Goal: Information Seeking & Learning: Check status

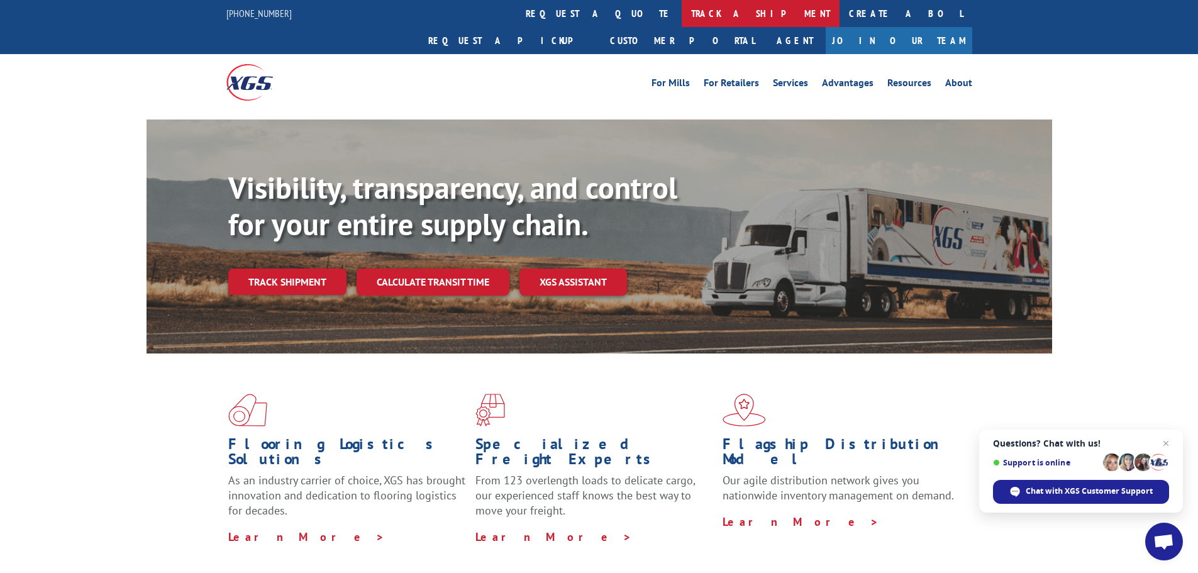
click at [682, 11] on link "track a shipment" at bounding box center [761, 13] width 158 height 27
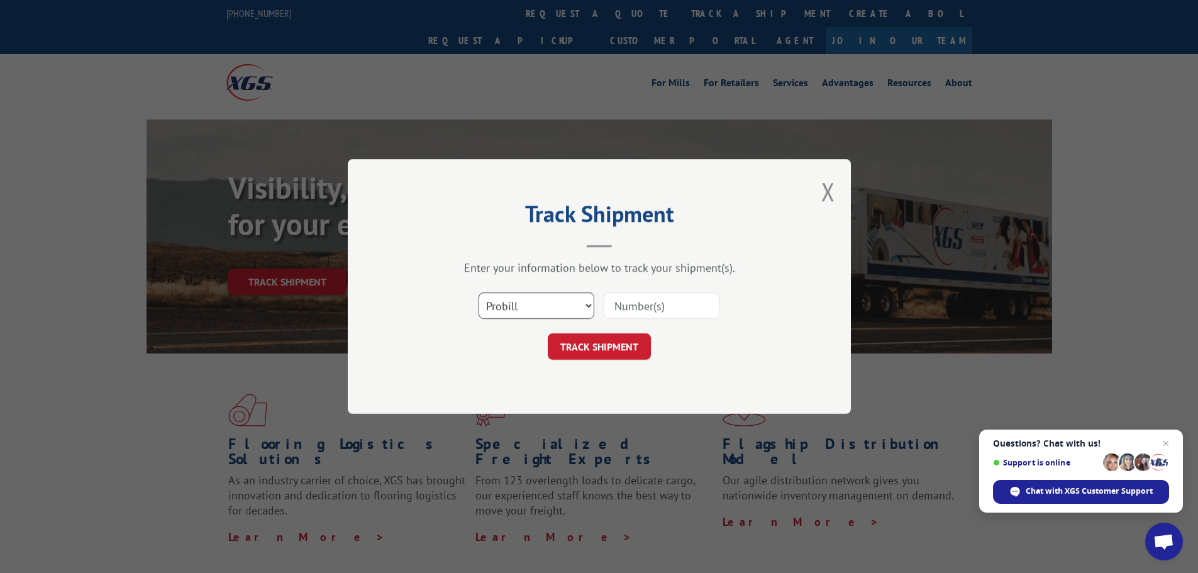
click at [578, 302] on select "Select category... Probill BOL PO" at bounding box center [536, 305] width 116 height 26
select select "bol"
click at [478, 292] on select "Select category... Probill BOL PO" at bounding box center [536, 305] width 116 height 26
click at [620, 345] on button "TRACK SHIPMENT" at bounding box center [599, 346] width 103 height 26
click at [633, 304] on input at bounding box center [662, 305] width 116 height 26
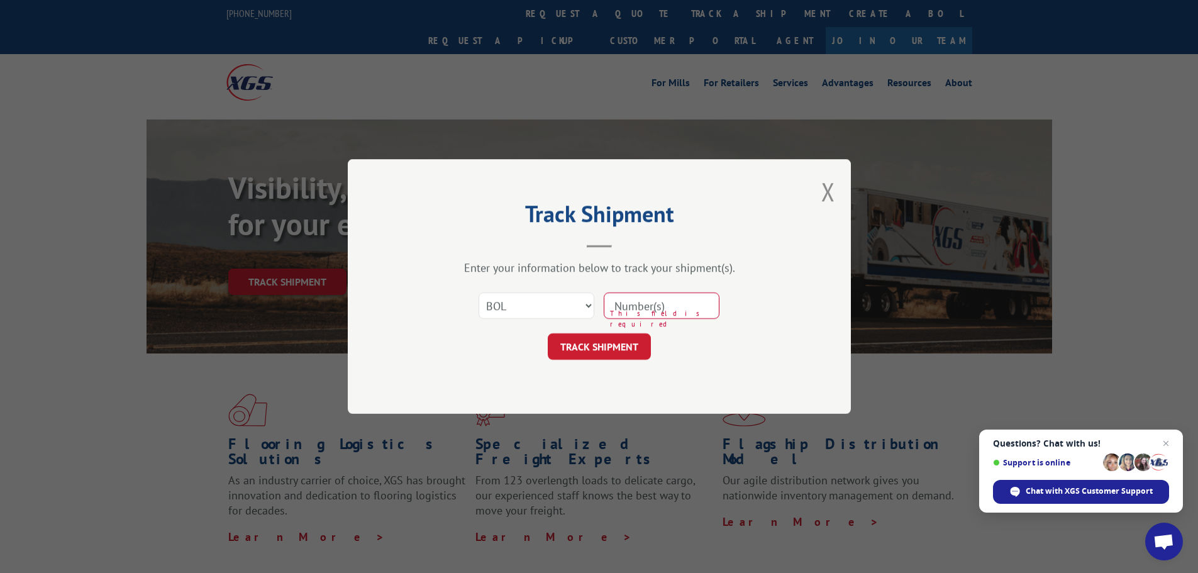
type input "31381602"
click at [615, 345] on button "TRACK SHIPMENT" at bounding box center [599, 346] width 103 height 26
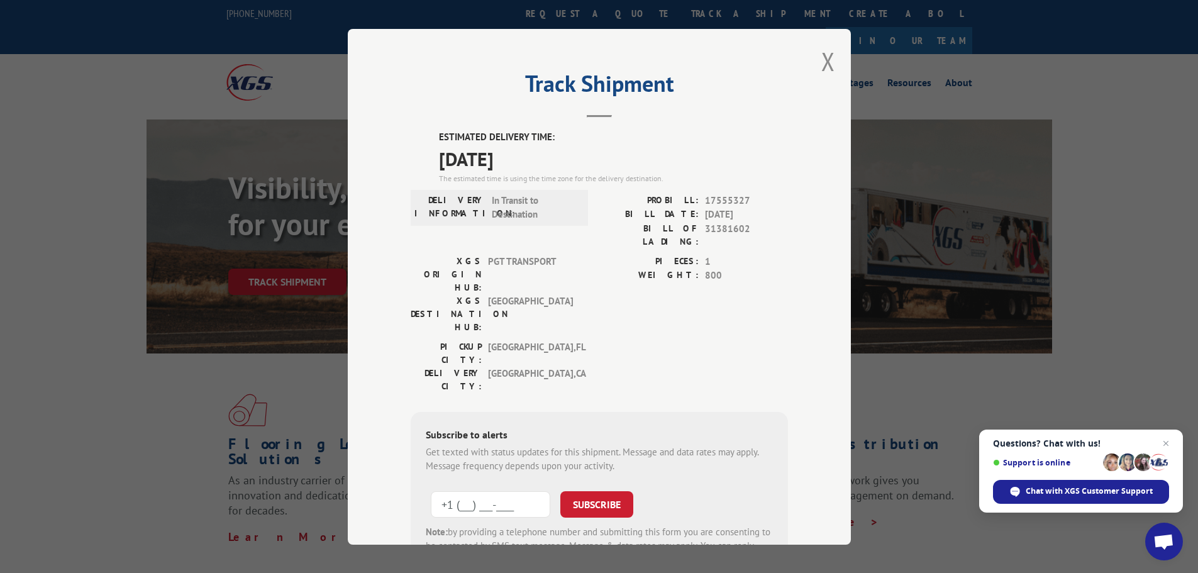
click at [465, 490] on input "+1 (___) ___-____" at bounding box center [490, 503] width 119 height 26
type input "[PHONE_NUMBER]"
click at [604, 490] on button "SUBSCRIBE" at bounding box center [596, 503] width 73 height 26
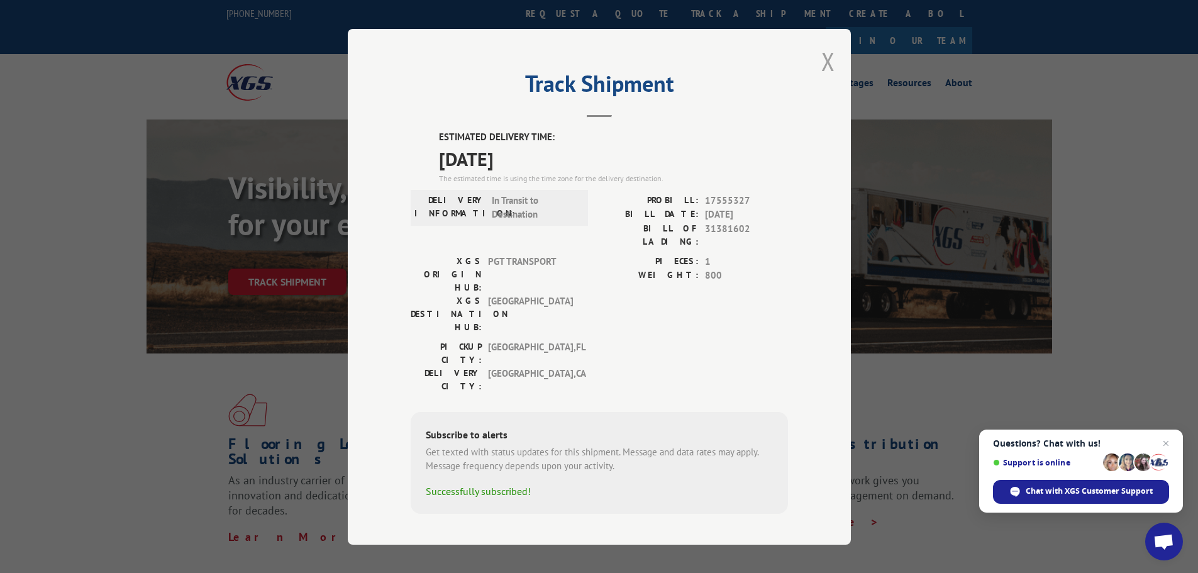
click at [829, 60] on button "Close modal" at bounding box center [828, 61] width 14 height 33
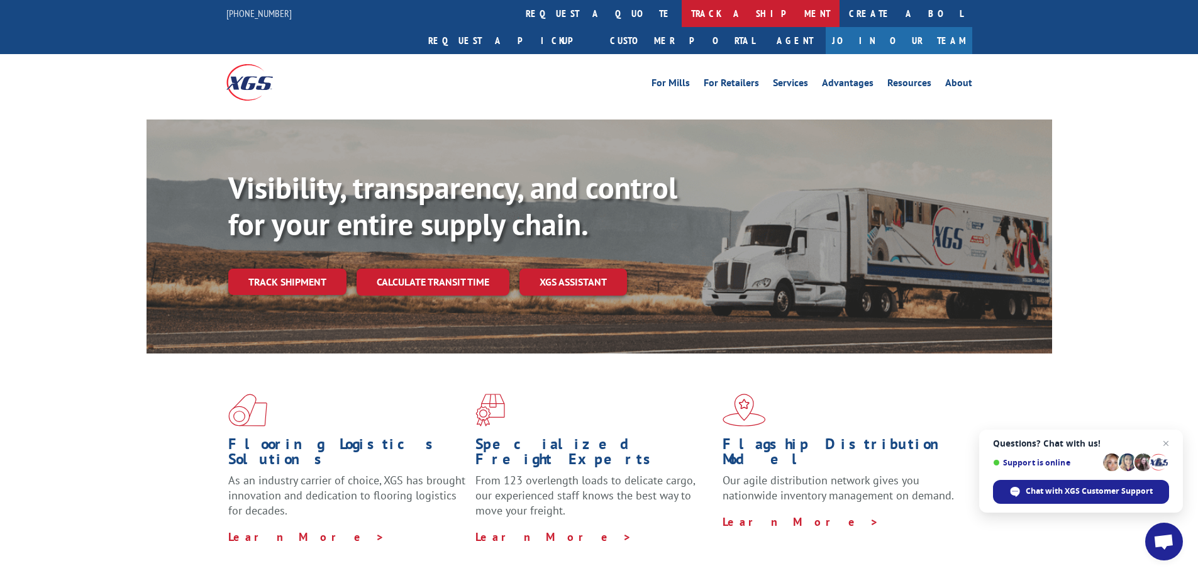
click at [682, 20] on link "track a shipment" at bounding box center [761, 13] width 158 height 27
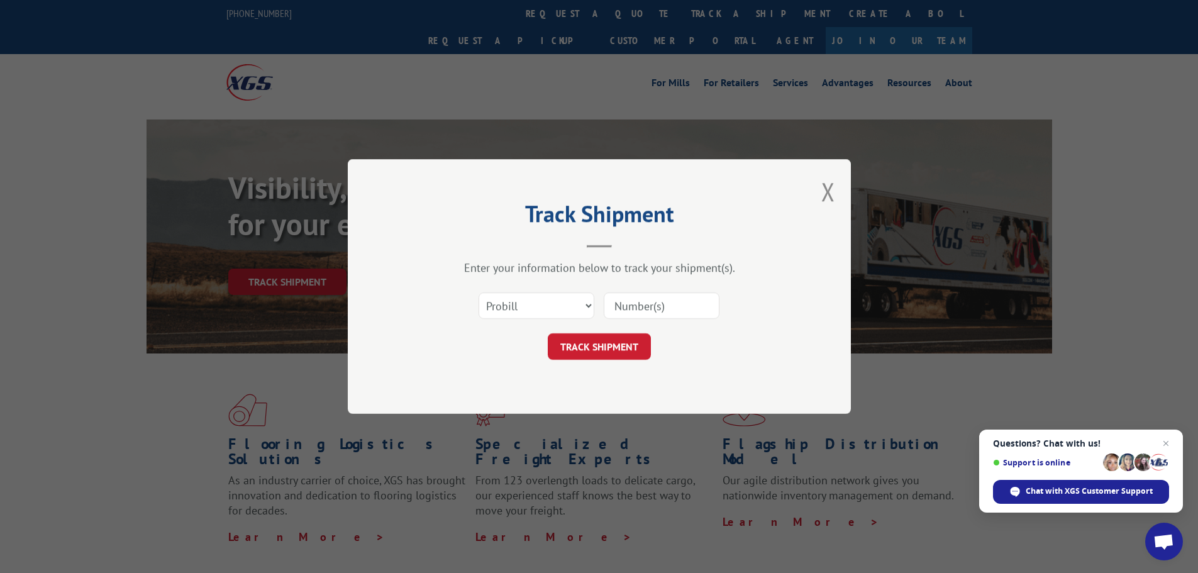
click at [643, 302] on input at bounding box center [662, 305] width 116 height 26
type input "1755327"
click at [623, 345] on button "TRACK SHIPMENT" at bounding box center [599, 346] width 103 height 26
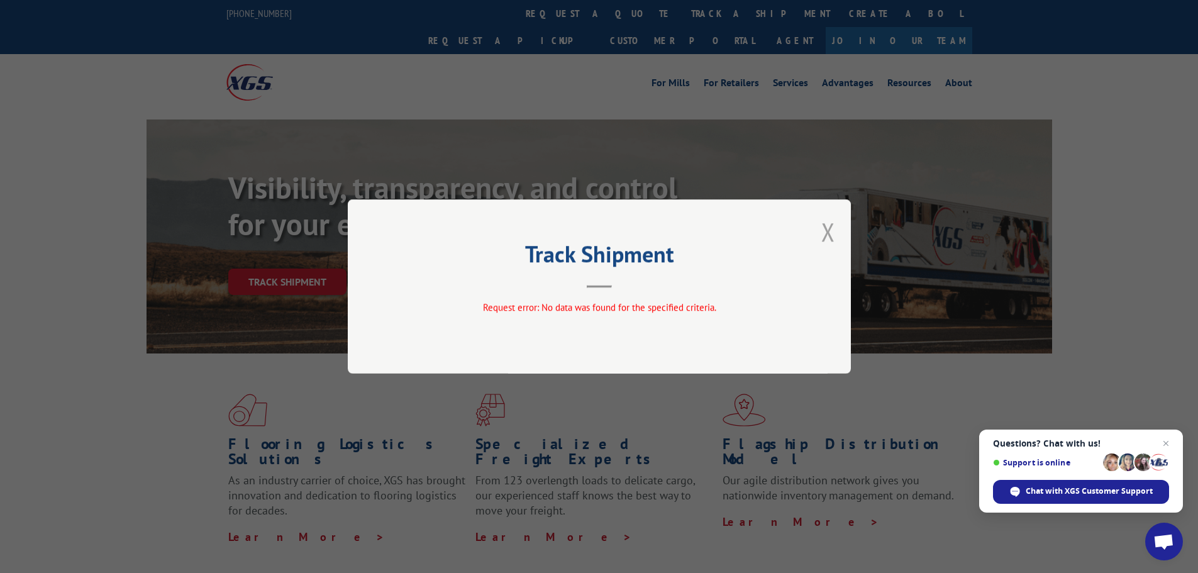
click at [829, 233] on button "Close modal" at bounding box center [828, 231] width 14 height 33
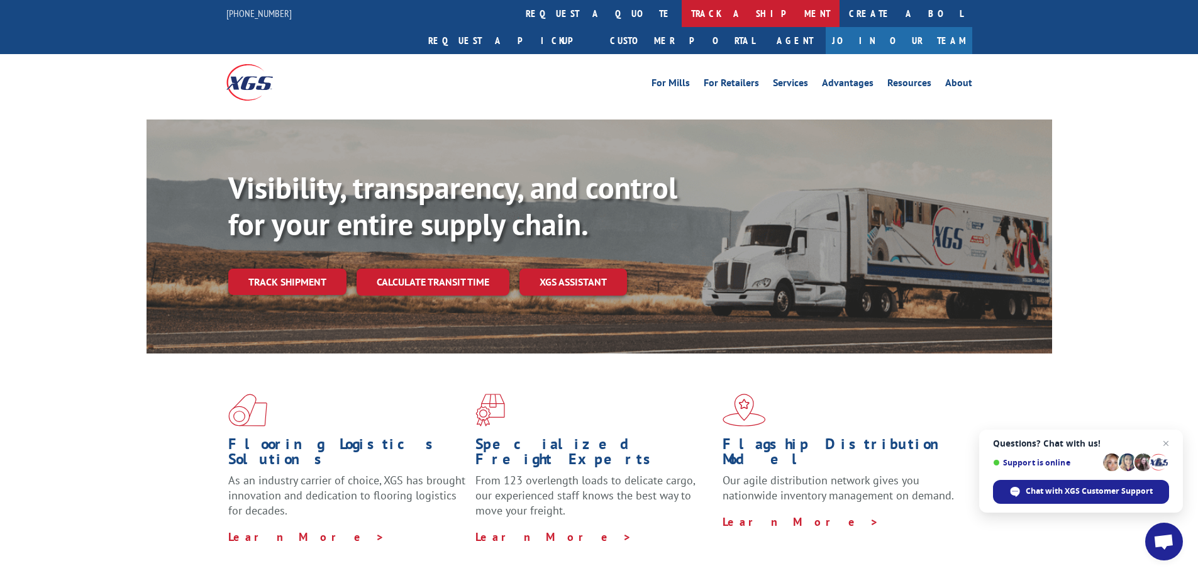
click at [682, 13] on link "track a shipment" at bounding box center [761, 13] width 158 height 27
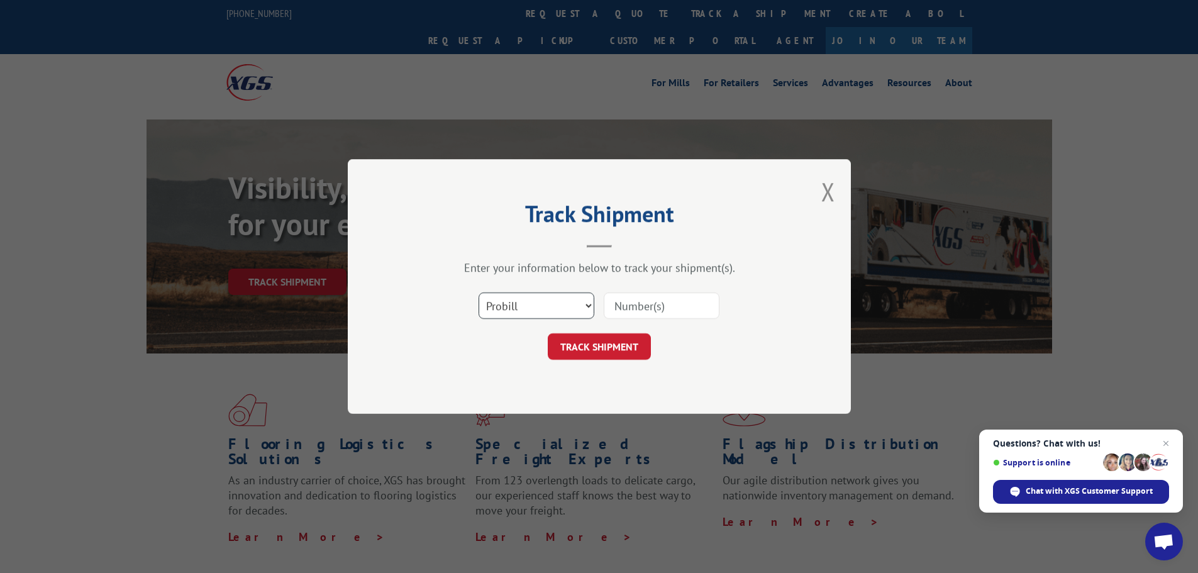
click at [592, 304] on select "Select category... Probill BOL PO" at bounding box center [536, 305] width 116 height 26
select select "bol"
click at [478, 292] on select "Select category... Probill BOL PO" at bounding box center [536, 305] width 116 height 26
click at [646, 297] on input at bounding box center [662, 305] width 116 height 26
type input "31381602"
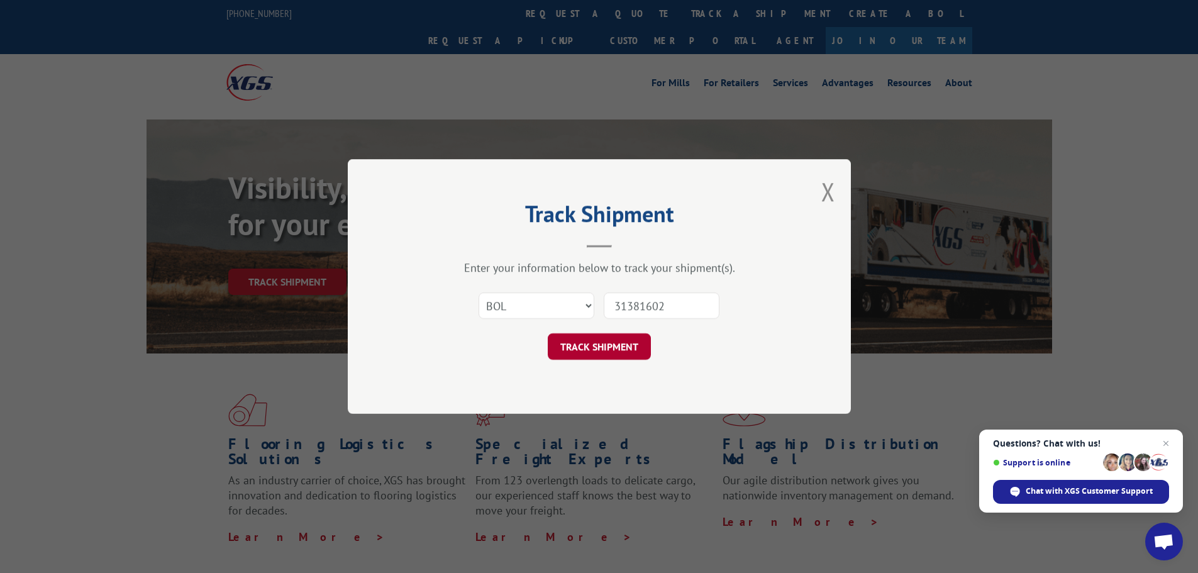
click at [627, 347] on button "TRACK SHIPMENT" at bounding box center [599, 346] width 103 height 26
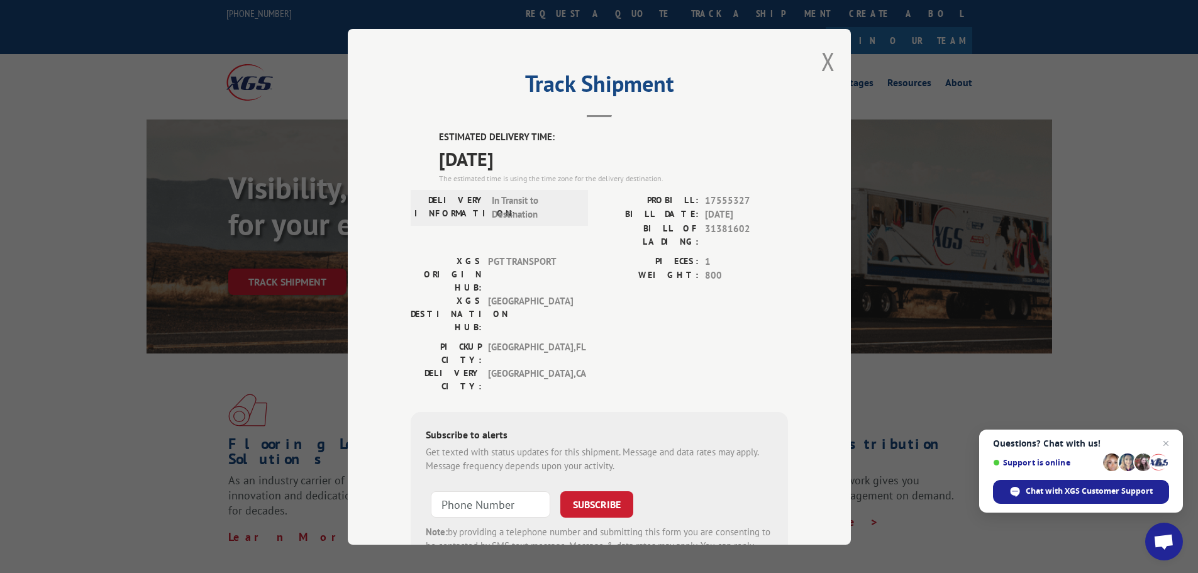
click at [825, 66] on button "Close modal" at bounding box center [828, 61] width 14 height 33
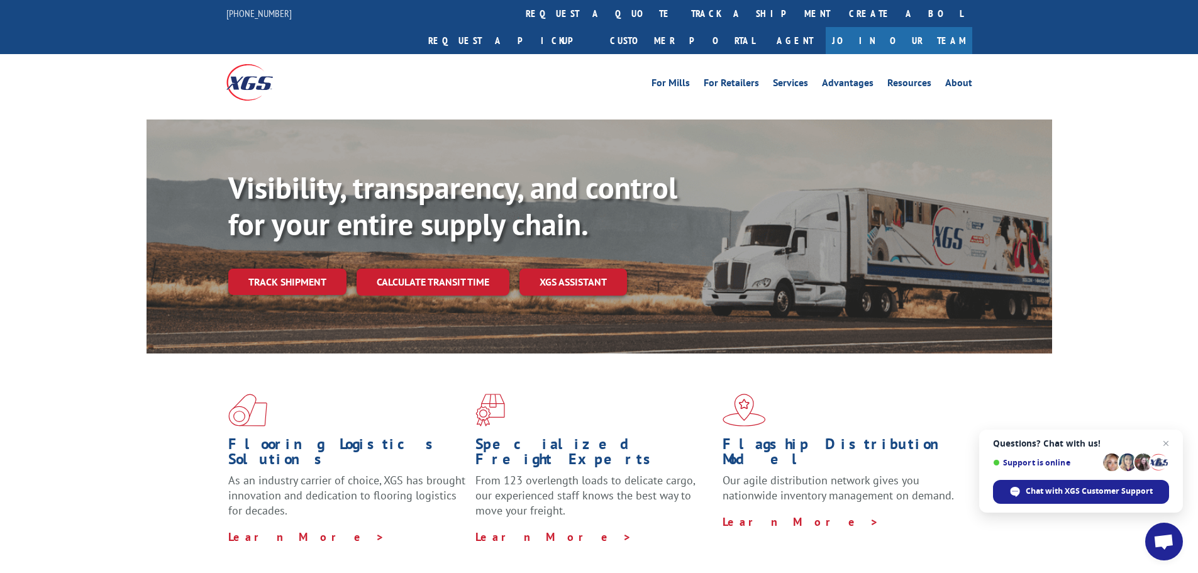
click at [682, 16] on link "track a shipment" at bounding box center [761, 13] width 158 height 27
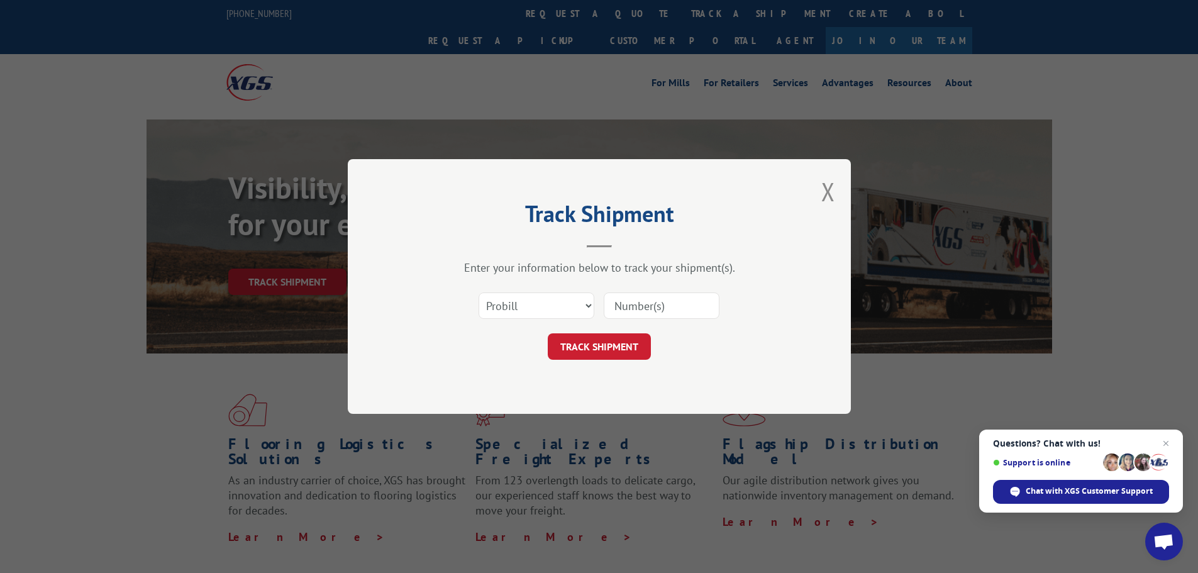
click at [644, 308] on input at bounding box center [662, 305] width 116 height 26
click at [634, 306] on input "1755327" at bounding box center [662, 305] width 116 height 26
type input "17555327"
click at [602, 351] on button "TRACK SHIPMENT" at bounding box center [599, 346] width 103 height 26
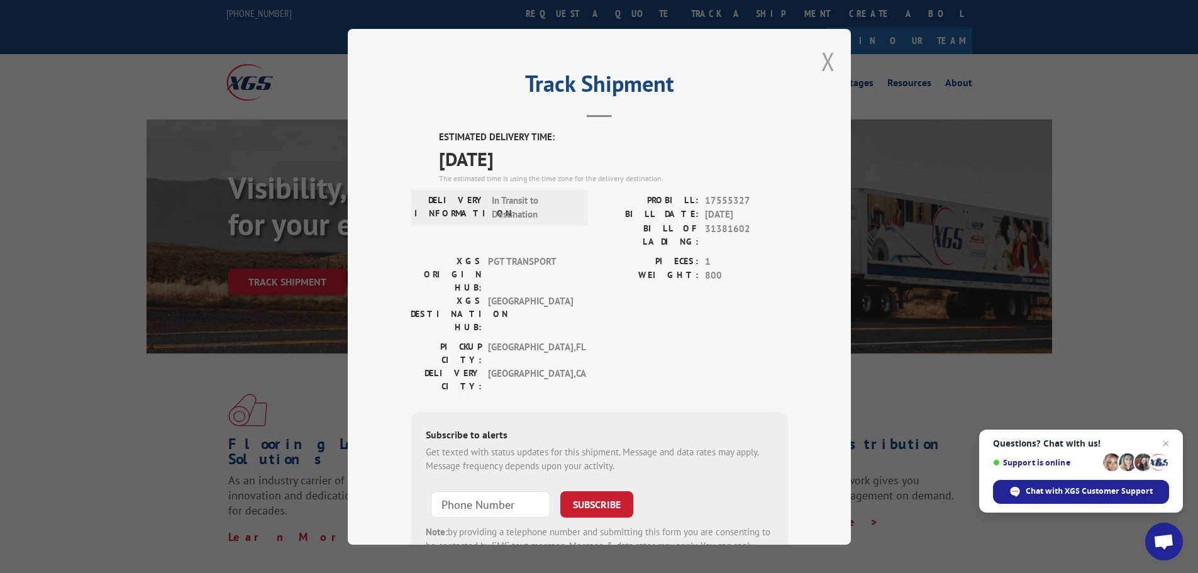
click at [821, 62] on button "Close modal" at bounding box center [828, 61] width 14 height 33
